Goal: Go to known website: Access a specific website the user already knows

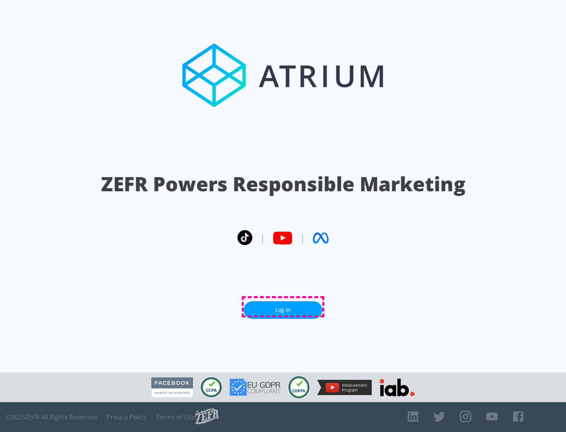
click at [283, 307] on link "Log In" at bounding box center [283, 310] width 79 height 18
